Goal: Task Accomplishment & Management: Manage account settings

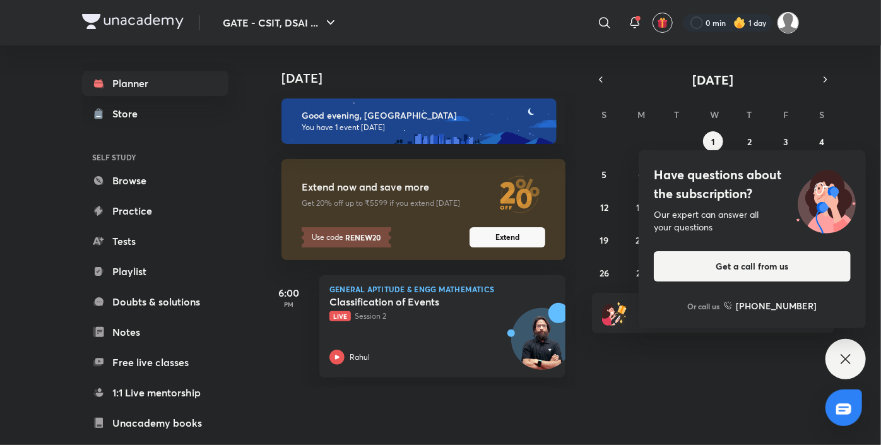
click at [783, 25] on img at bounding box center [788, 22] width 21 height 21
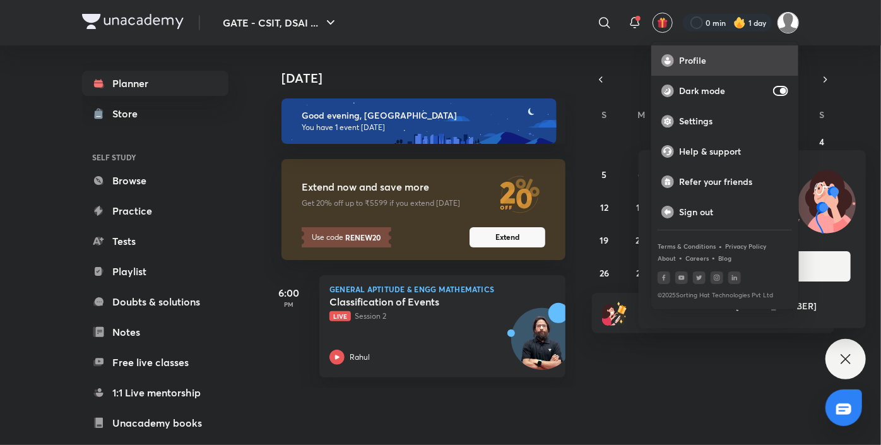
click at [724, 67] on div "Profile" at bounding box center [725, 60] width 147 height 30
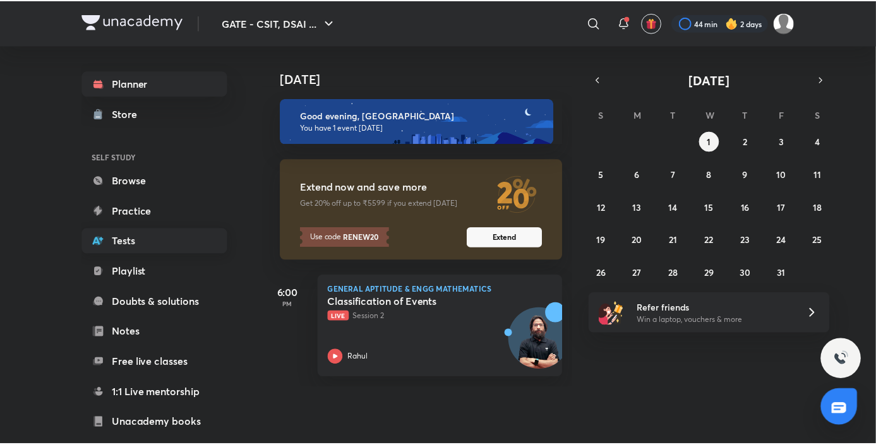
scroll to position [122, 0]
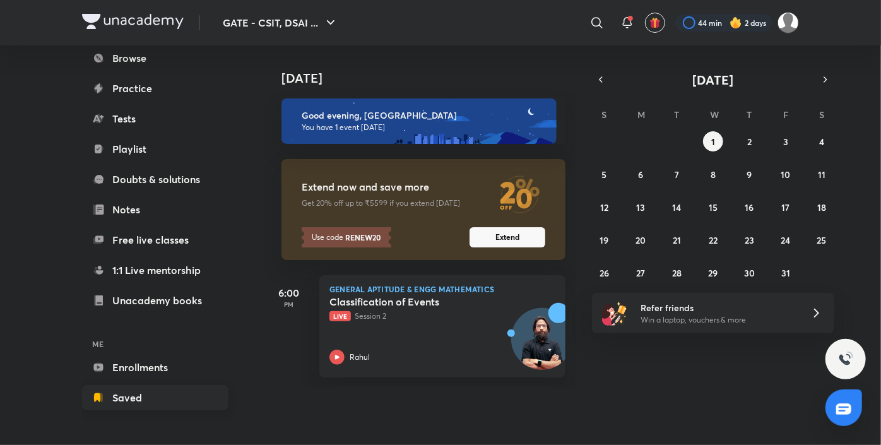
click at [143, 403] on link "Saved" at bounding box center [155, 397] width 146 height 25
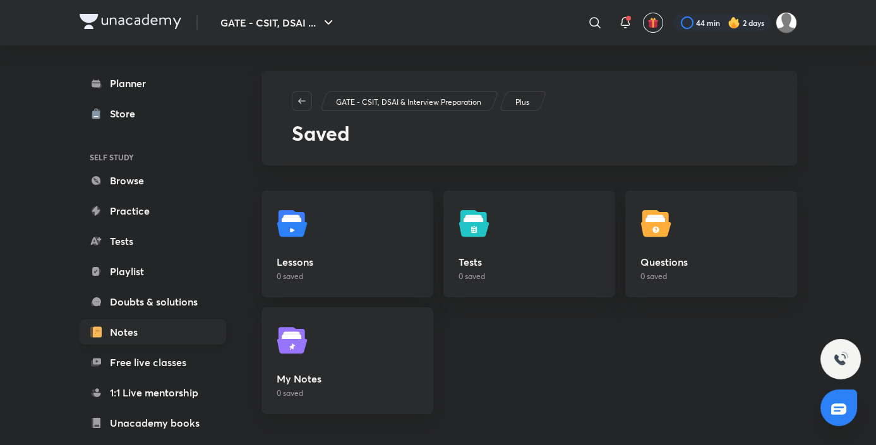
click at [133, 333] on link "Notes" at bounding box center [153, 331] width 146 height 25
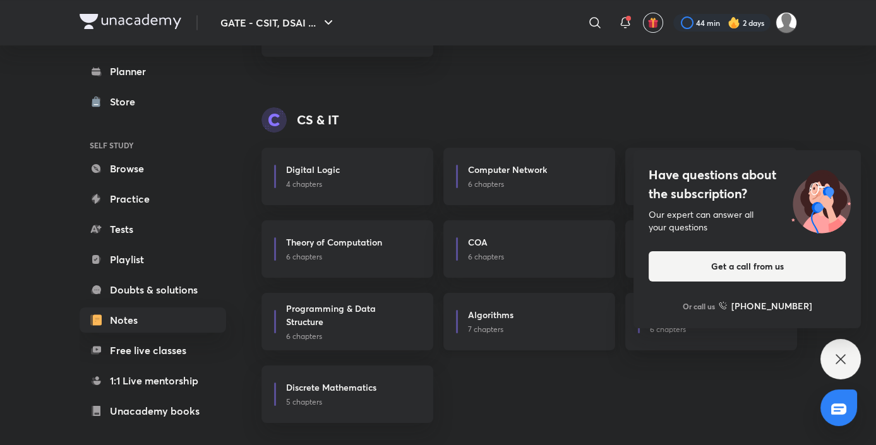
scroll to position [458, 0]
click at [830, 362] on div "Have questions about the subscription? Our expert can answer all your questions…" at bounding box center [840, 359] width 40 height 40
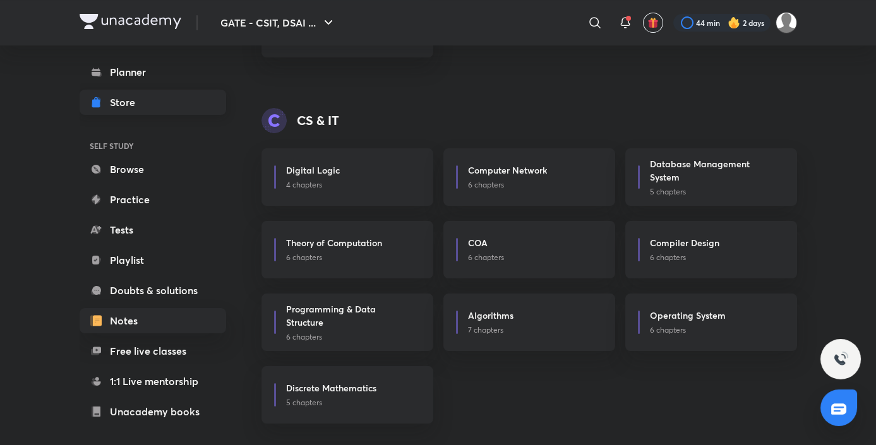
click at [129, 104] on div "Store" at bounding box center [126, 102] width 33 height 15
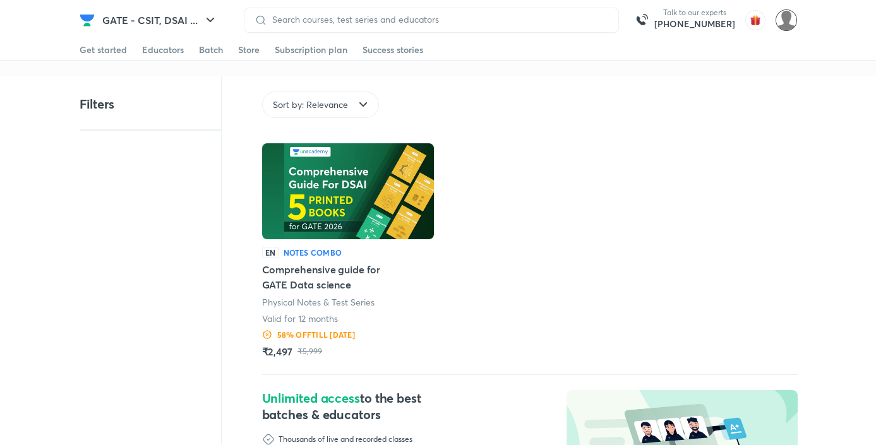
click at [783, 25] on img at bounding box center [785, 19] width 21 height 21
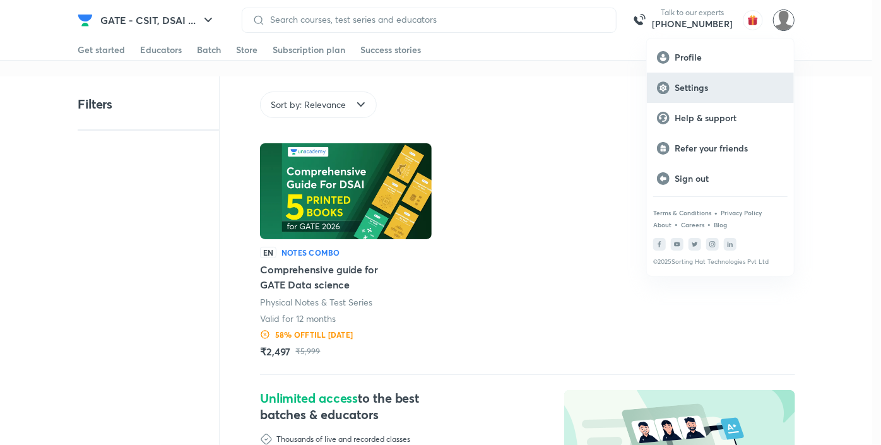
click at [706, 83] on p "Settings" at bounding box center [729, 87] width 109 height 11
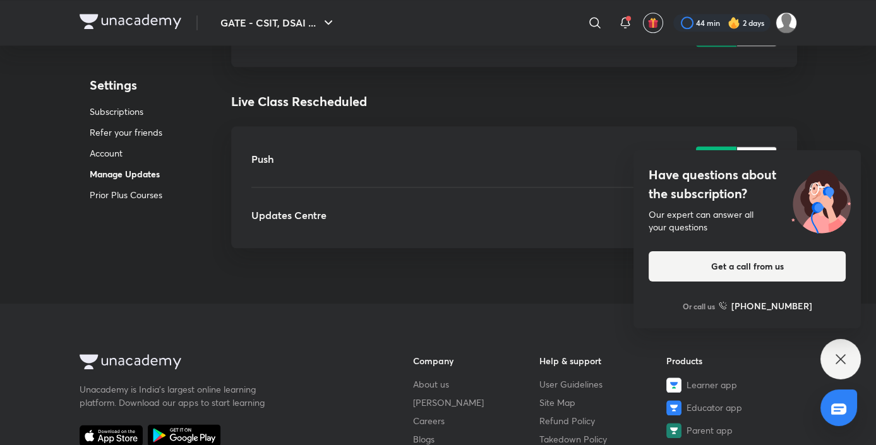
scroll to position [3178, 0]
click at [845, 360] on icon at bounding box center [840, 359] width 15 height 15
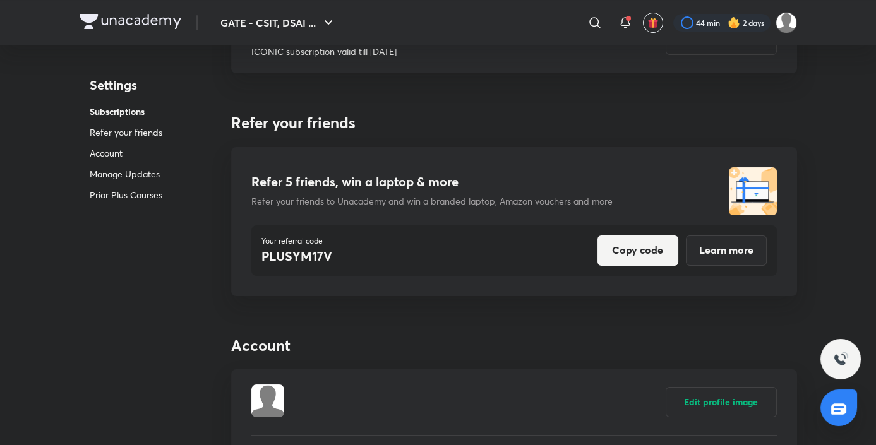
scroll to position [295, 0]
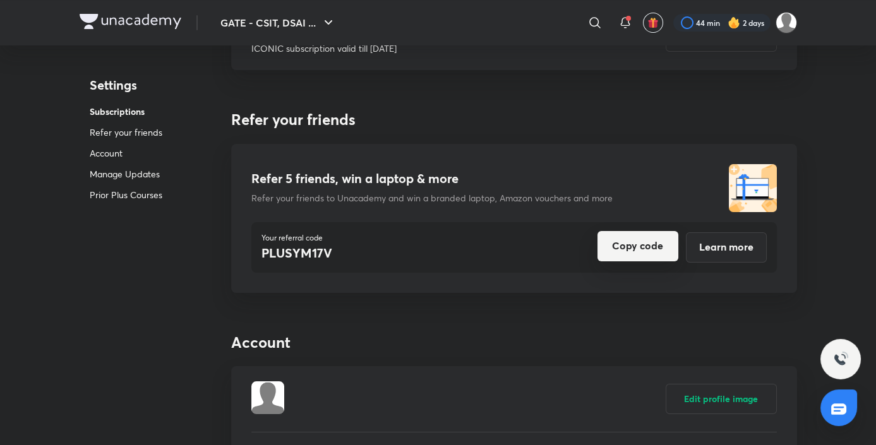
click at [629, 248] on button "Copy code" at bounding box center [637, 246] width 81 height 30
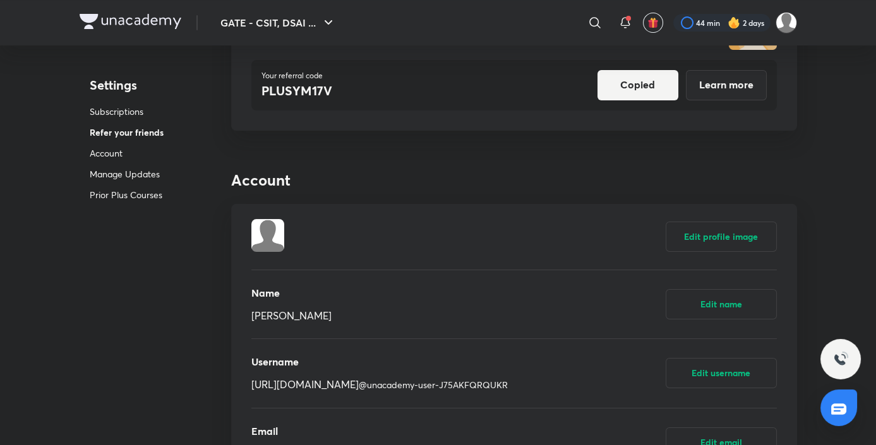
scroll to position [462, 0]
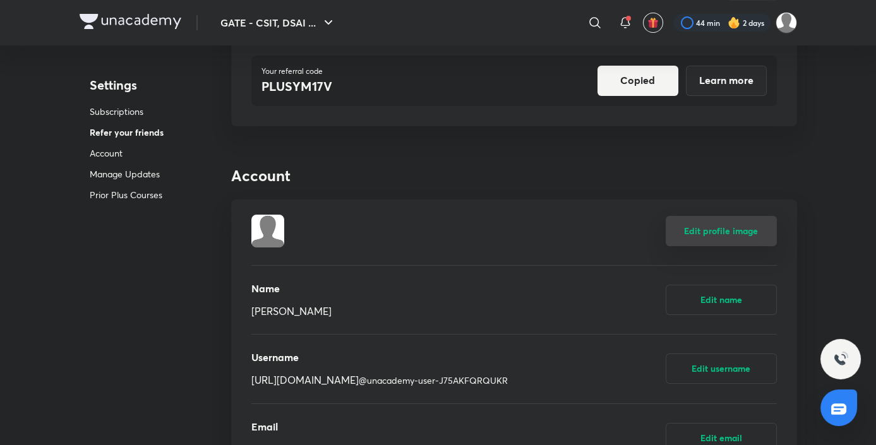
click at [726, 238] on button "Edit profile image" at bounding box center [720, 231] width 111 height 30
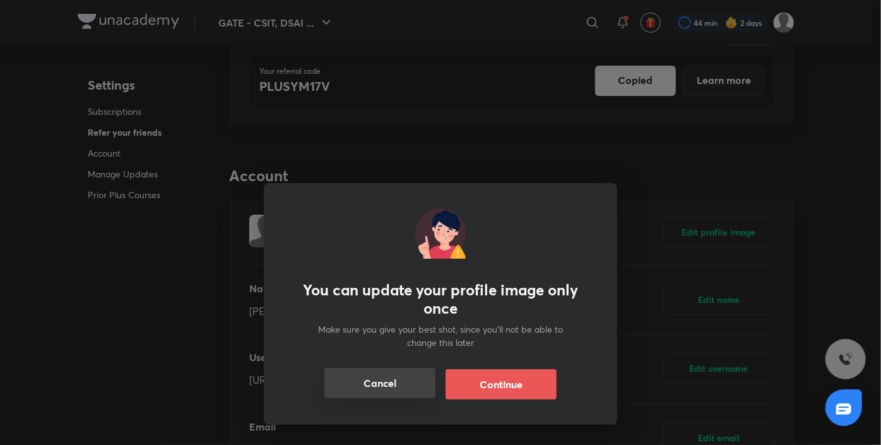
click at [406, 378] on button "Cancel" at bounding box center [380, 383] width 111 height 30
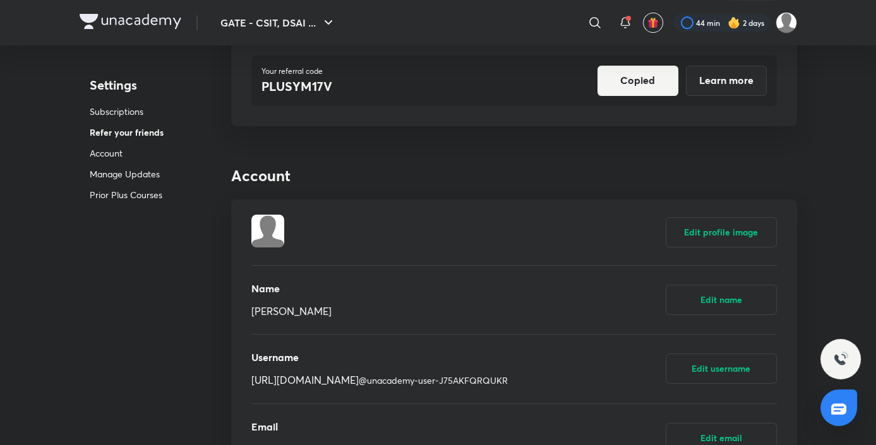
click at [122, 107] on p "Subscriptions" at bounding box center [127, 111] width 74 height 13
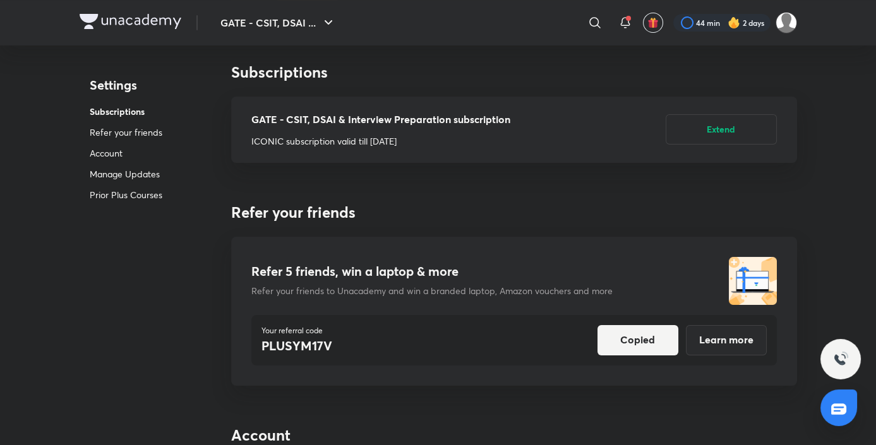
scroll to position [200, 0]
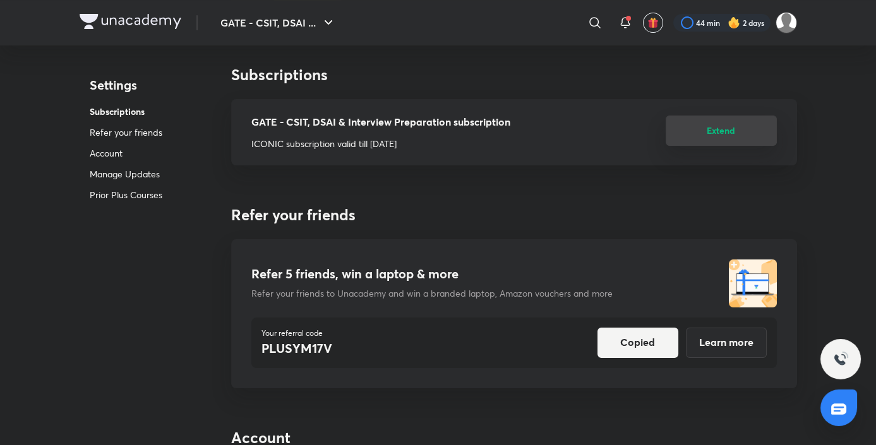
click at [714, 138] on button "Extend" at bounding box center [720, 131] width 111 height 30
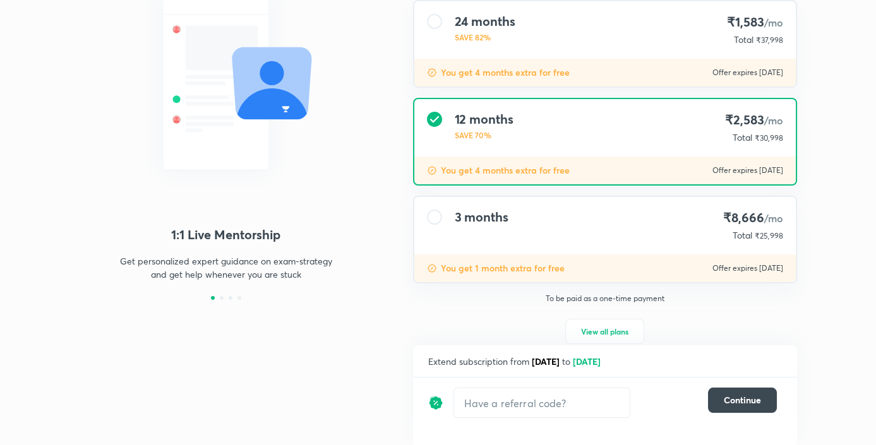
scroll to position [174, 0]
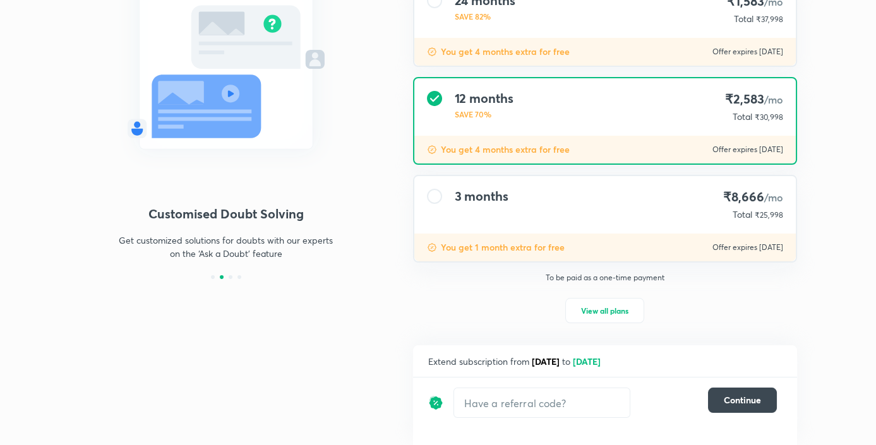
click at [437, 205] on div "3 months ₹8,666 /mo Total ₹25,998" at bounding box center [604, 204] width 381 height 57
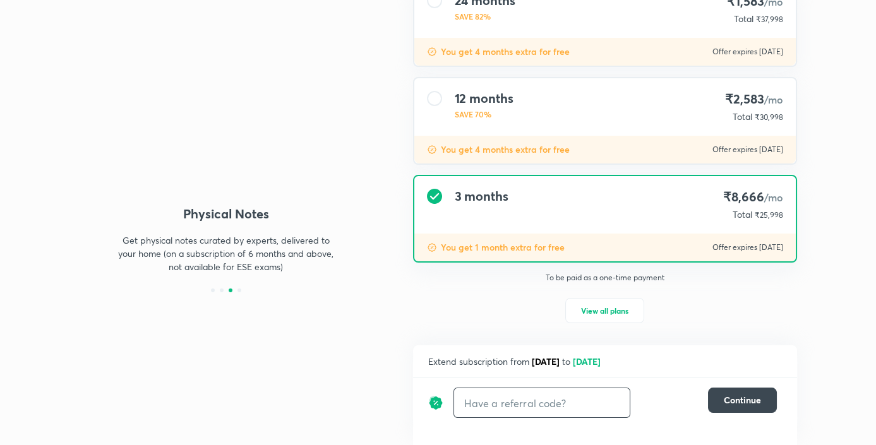
click at [532, 397] on input "text" at bounding box center [542, 403] width 176 height 30
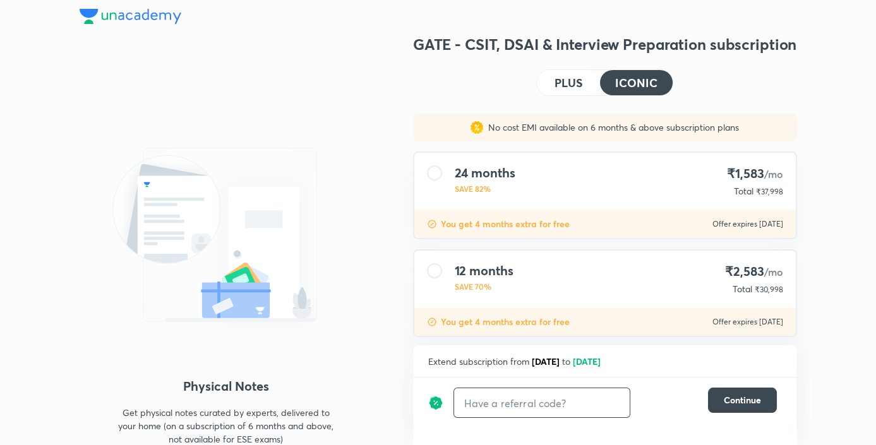
scroll to position [0, 0]
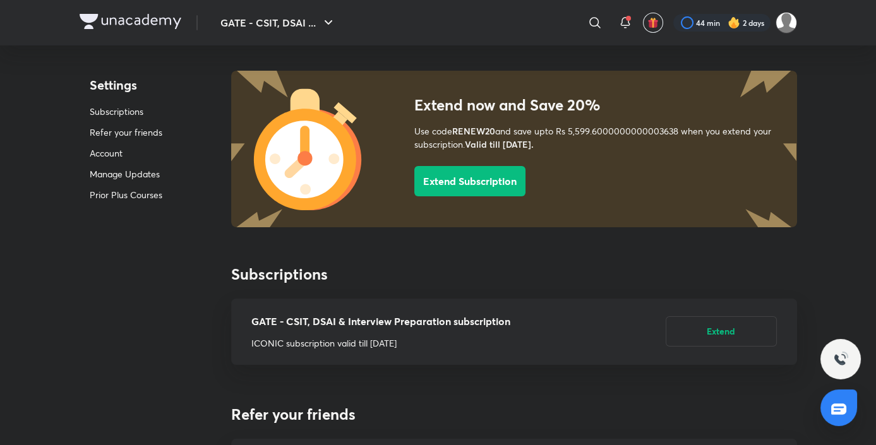
click at [146, 20] on img at bounding box center [131, 21] width 102 height 15
